Goal: Transaction & Acquisition: Purchase product/service

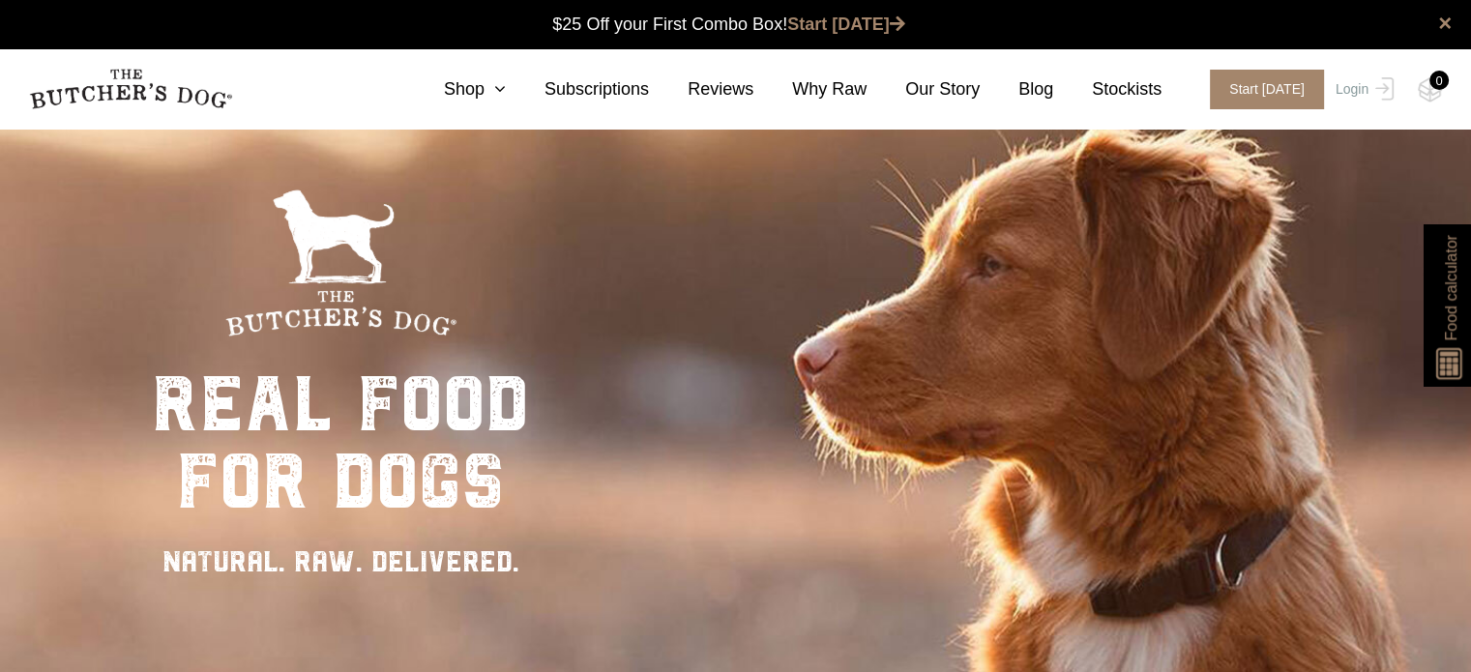
click at [478, 49] on nav "0 Shop Combo Boxes Treats" at bounding box center [735, 88] width 1471 height 79
click at [493, 92] on link "Shop" at bounding box center [455, 89] width 101 height 26
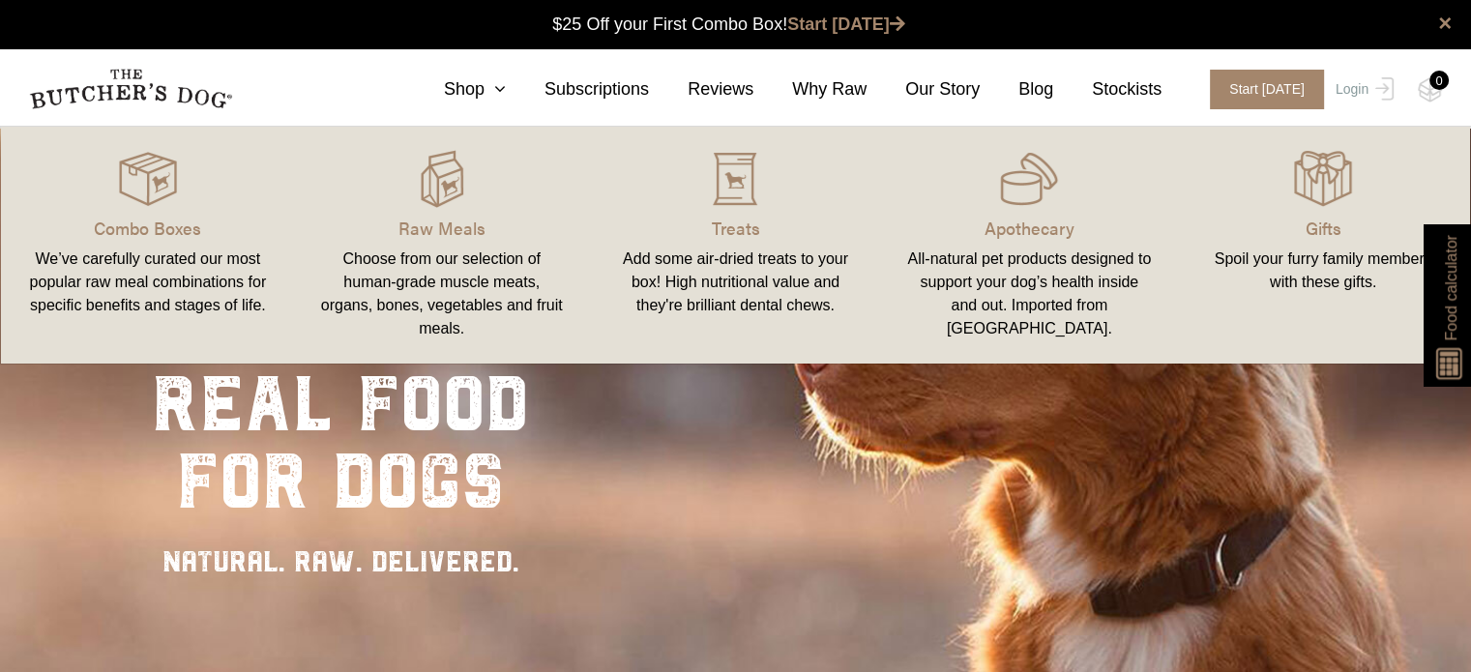
click at [406, 256] on div "Choose from our selection of human-grade muscle meats, organs, bones, vegetable…" at bounding box center [442, 294] width 248 height 93
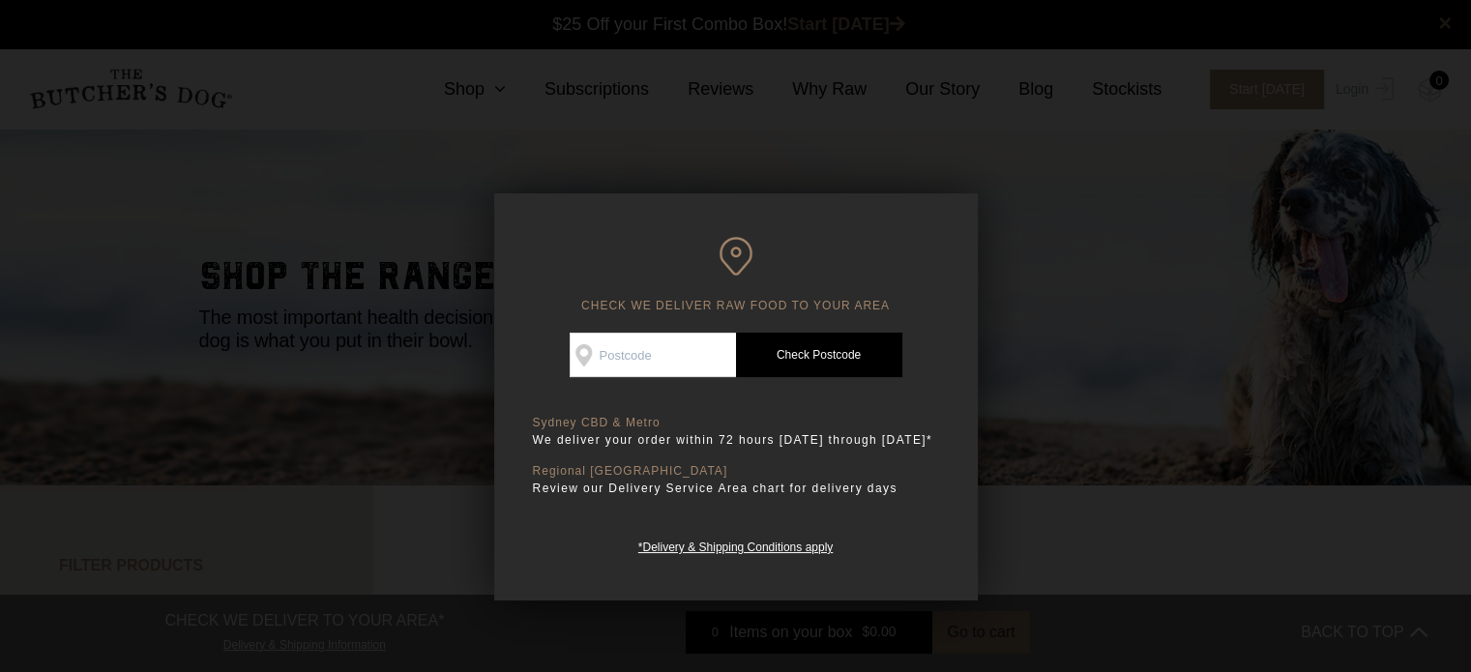
click at [624, 347] on input "Check Availability At" at bounding box center [652, 355] width 166 height 44
type input "3172"
click at [795, 354] on link "Check Postcode" at bounding box center [819, 355] width 166 height 44
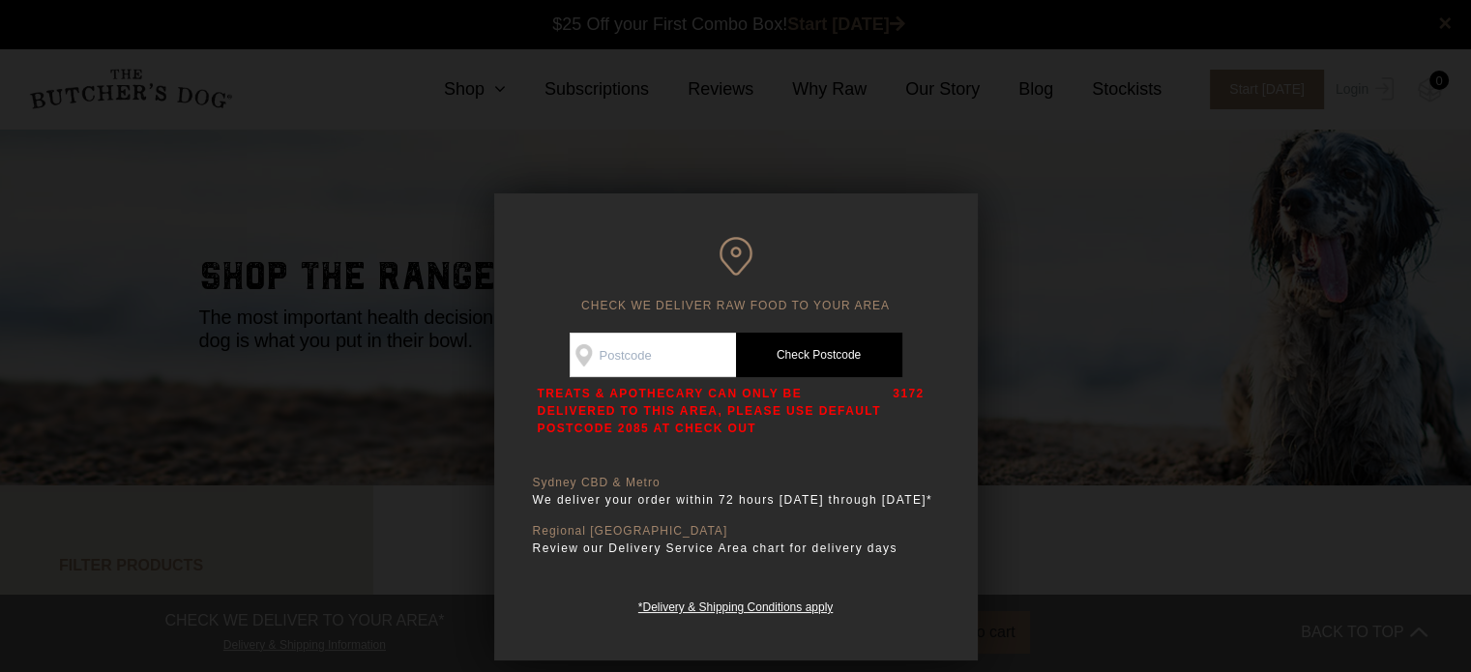
click at [207, 441] on div at bounding box center [735, 336] width 1471 height 672
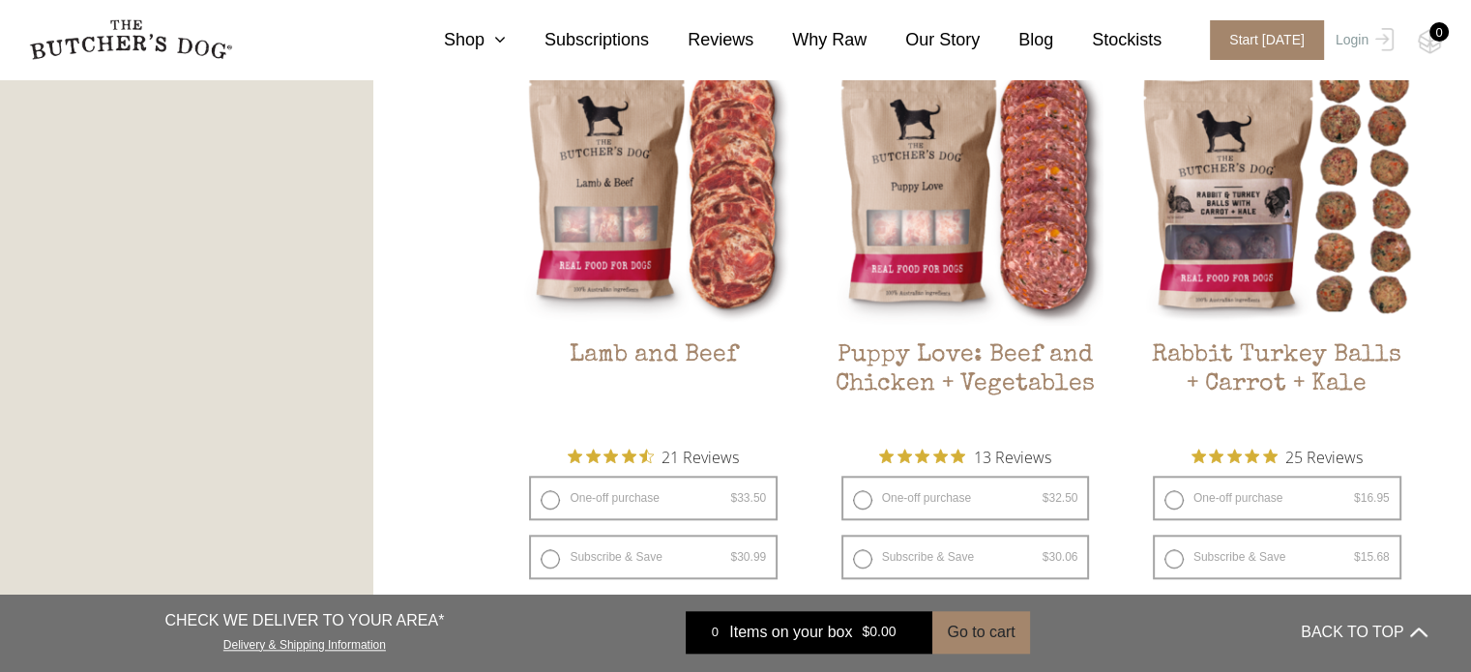
scroll to position [1760, 0]
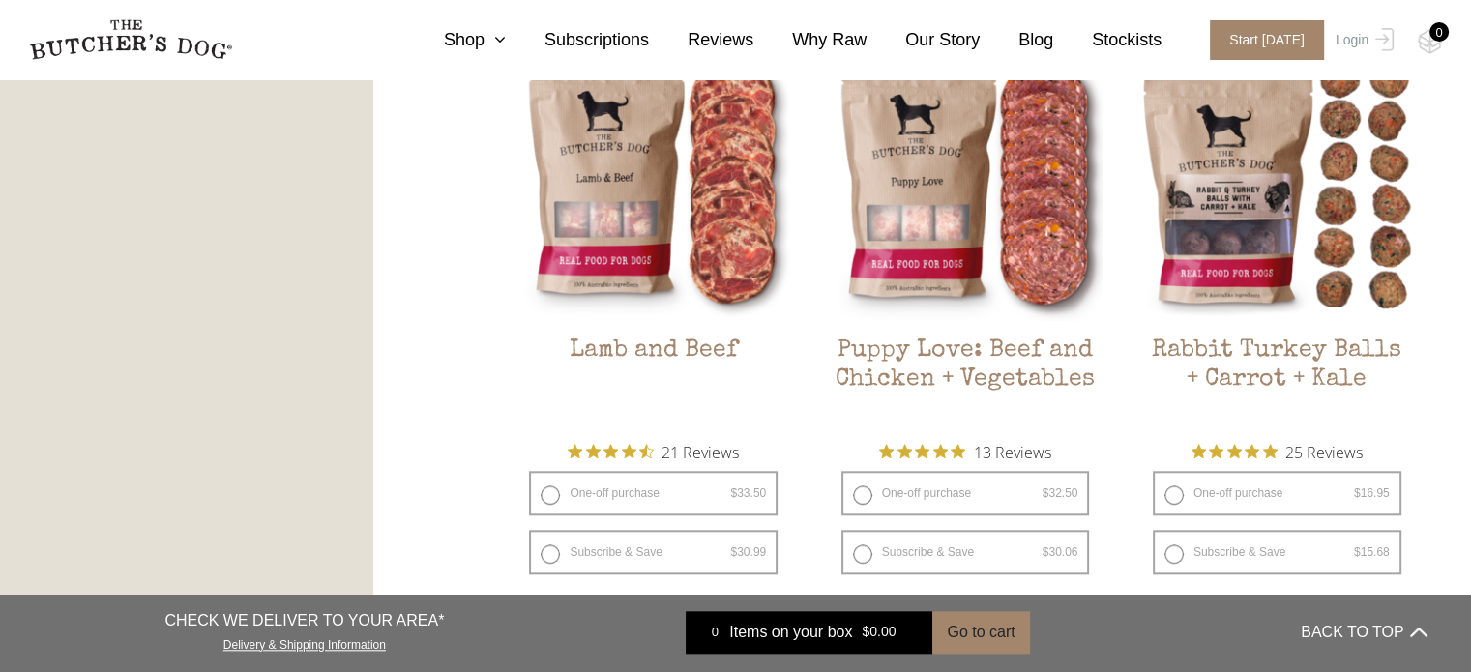
click at [457, 322] on div "FILTER PRODUCTS - Combo Boxes Raw Meals Treats" at bounding box center [735, 338] width 1471 height 3225
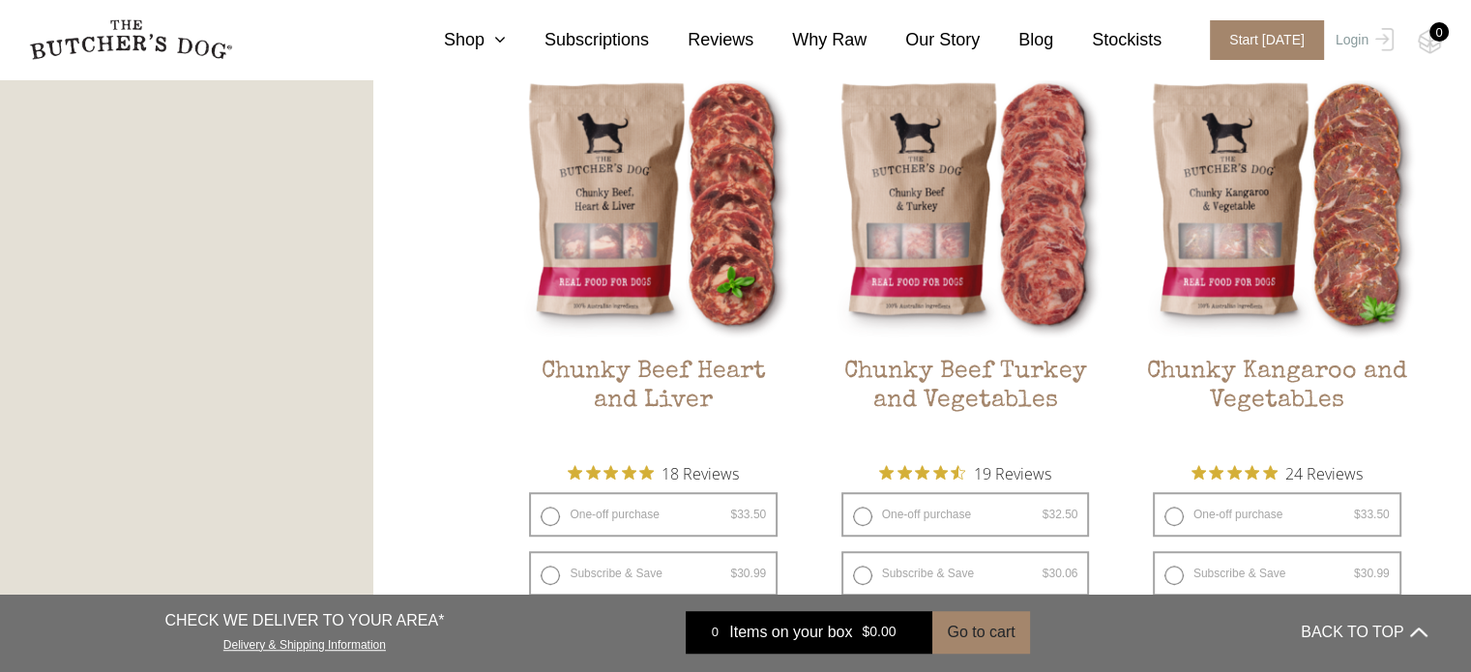
scroll to position [1125, 0]
